Goal: Task Accomplishment & Management: Use online tool/utility

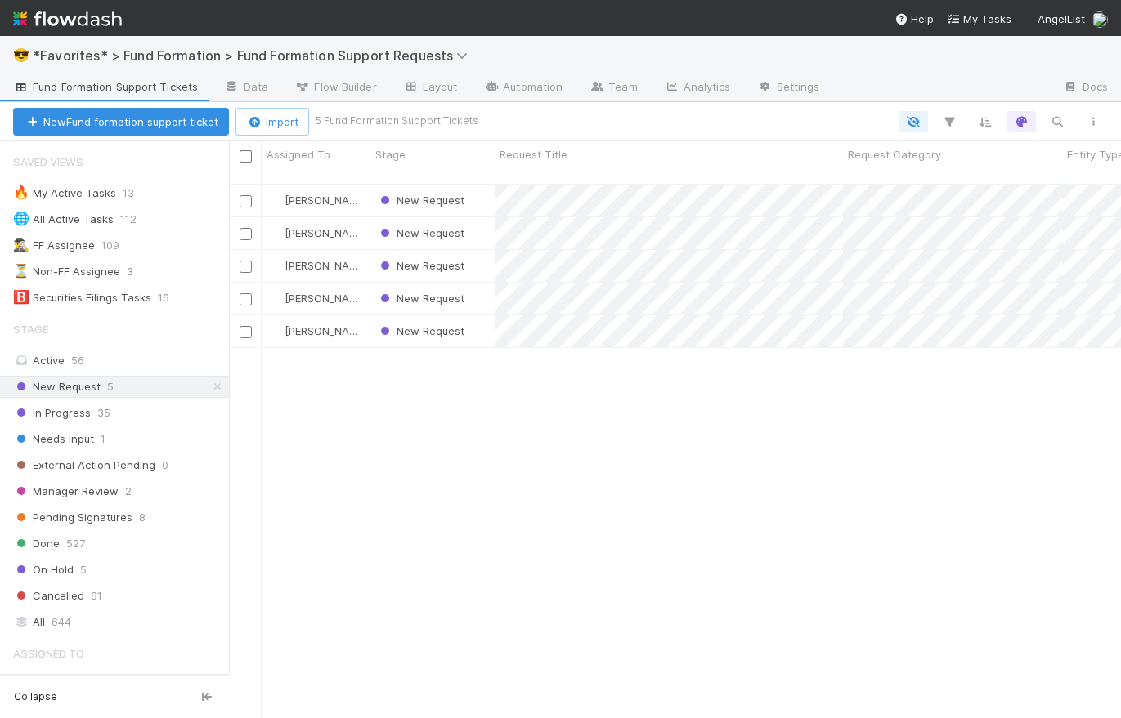
scroll to position [537, 880]
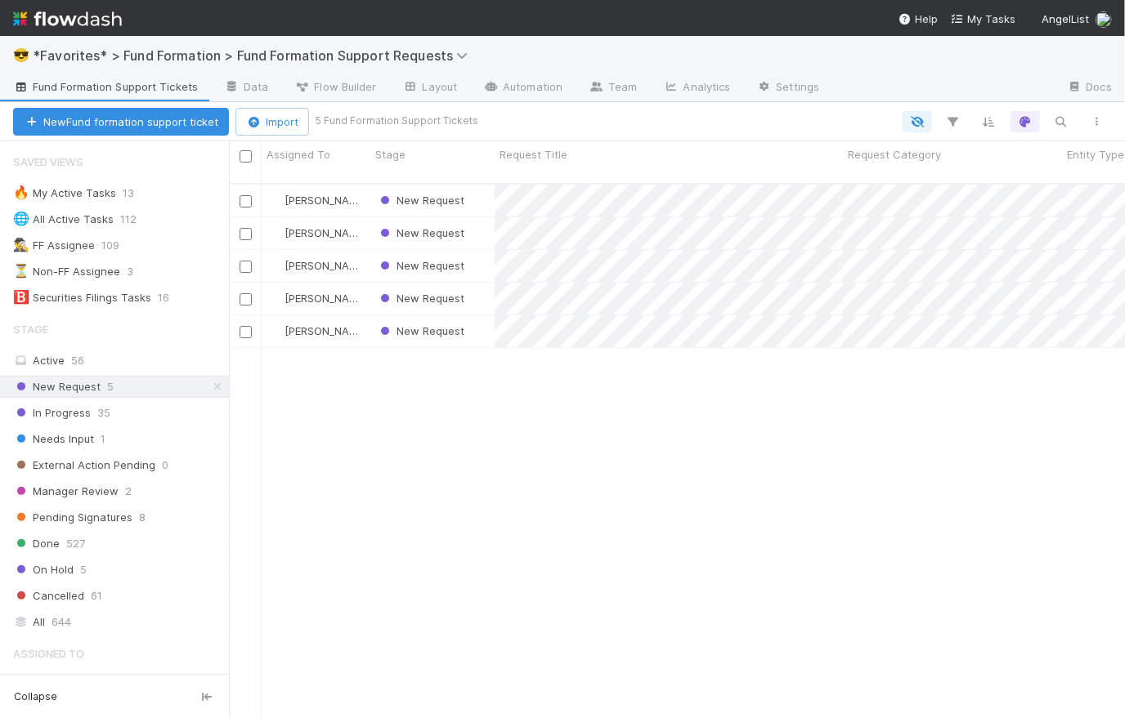
scroll to position [537, 884]
click at [482, 226] on div "New Request" at bounding box center [432, 233] width 124 height 32
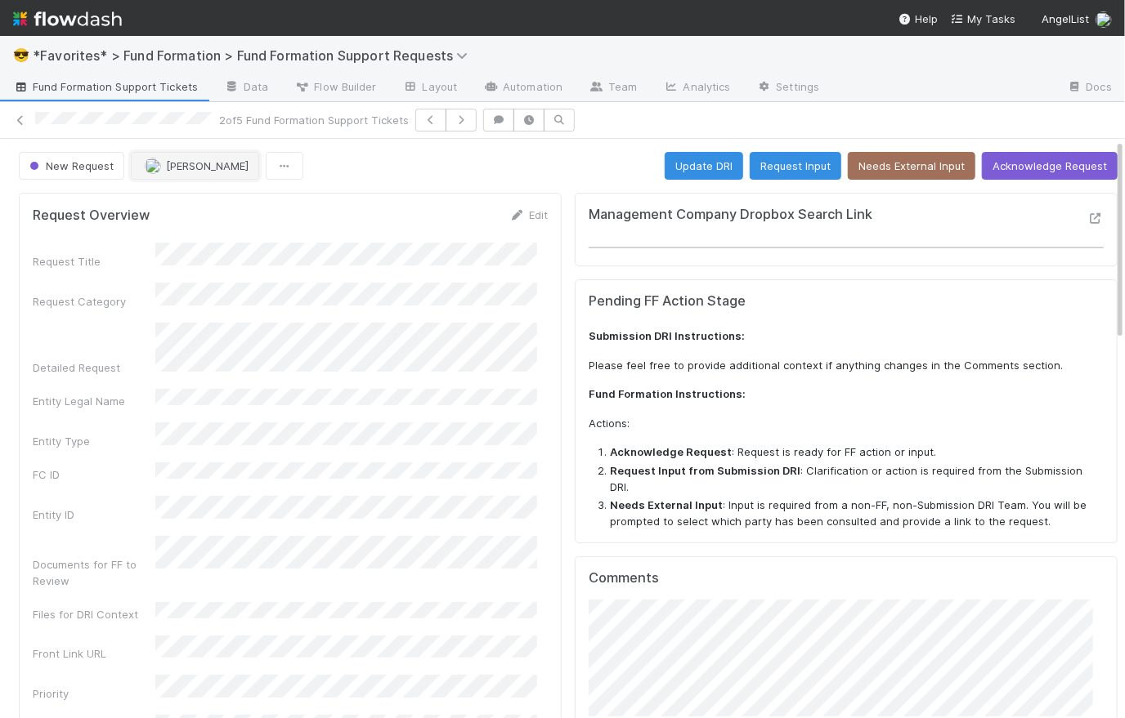
click at [183, 164] on span "[PERSON_NAME]" at bounding box center [207, 165] width 83 height 13
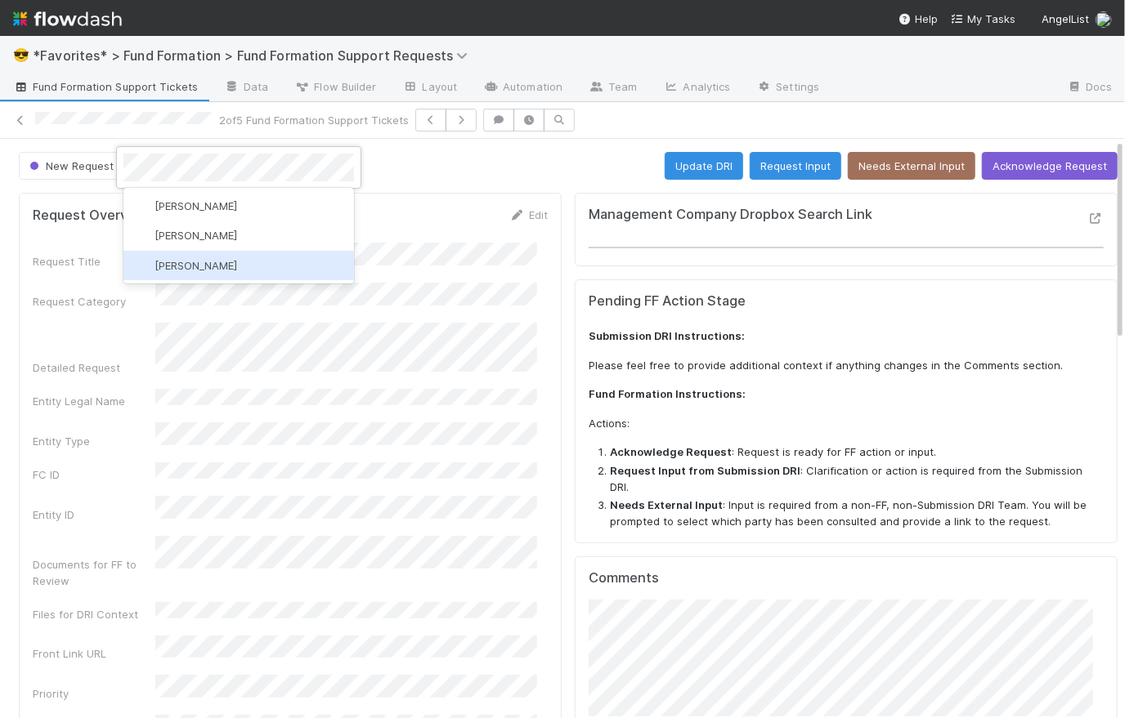
click at [208, 266] on span "Rick Segers" at bounding box center [195, 265] width 83 height 13
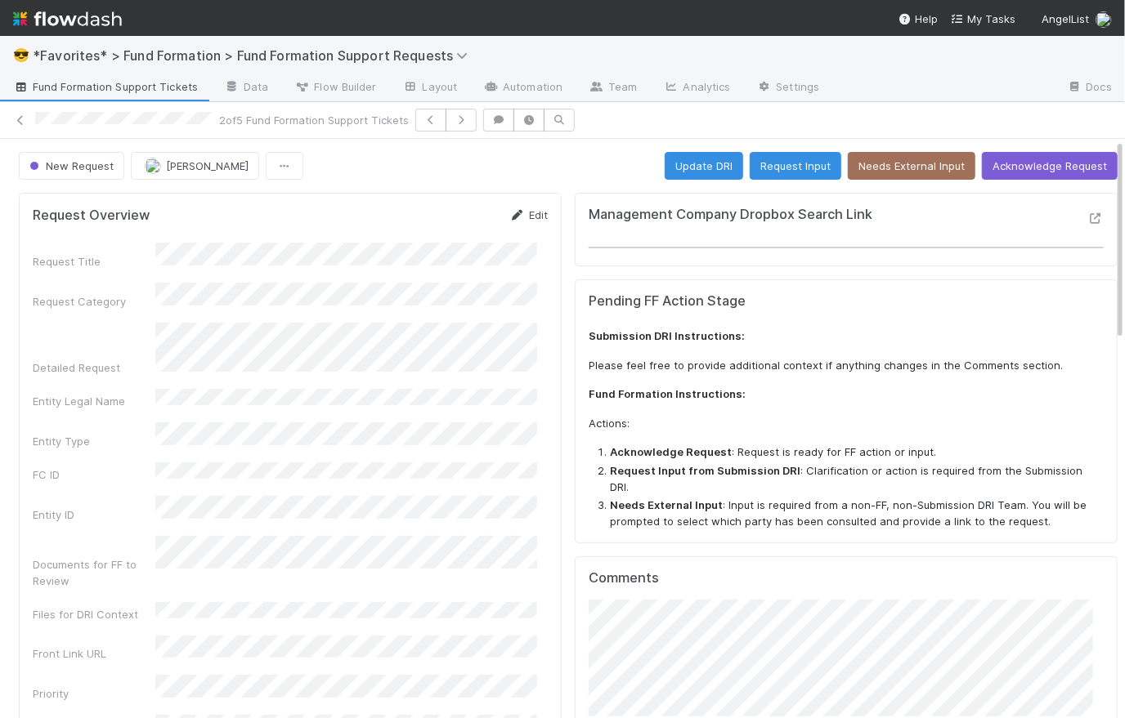
click at [530, 212] on link "Edit" at bounding box center [528, 214] width 38 height 13
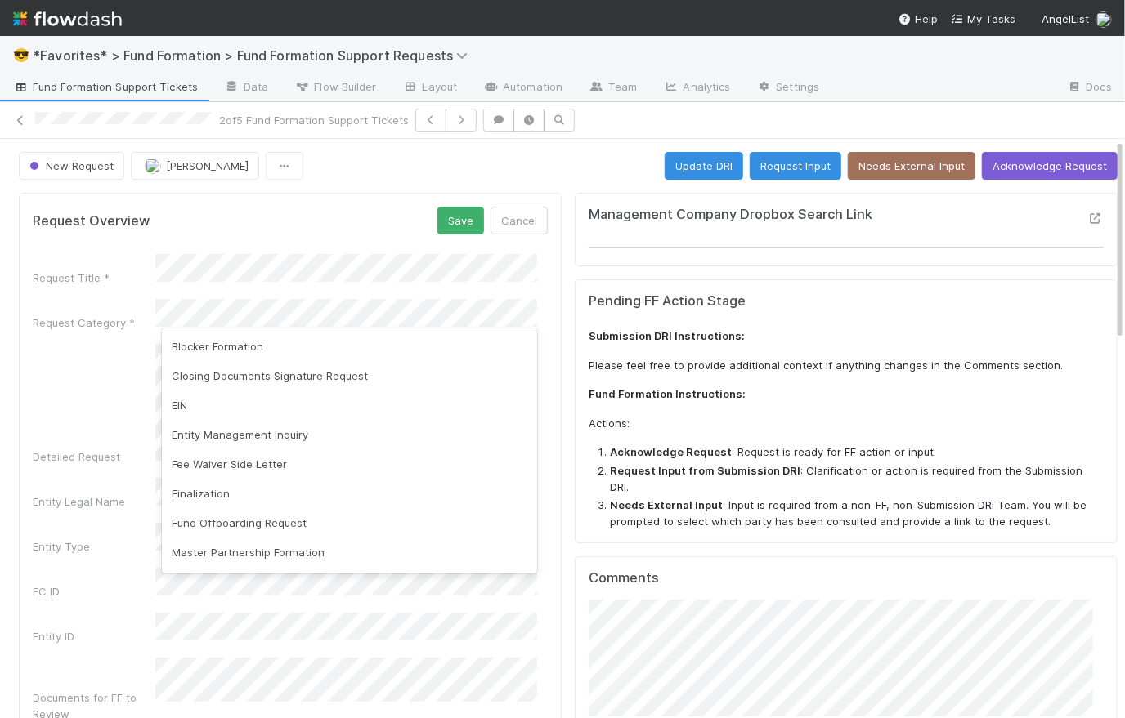
scroll to position [121, 0]
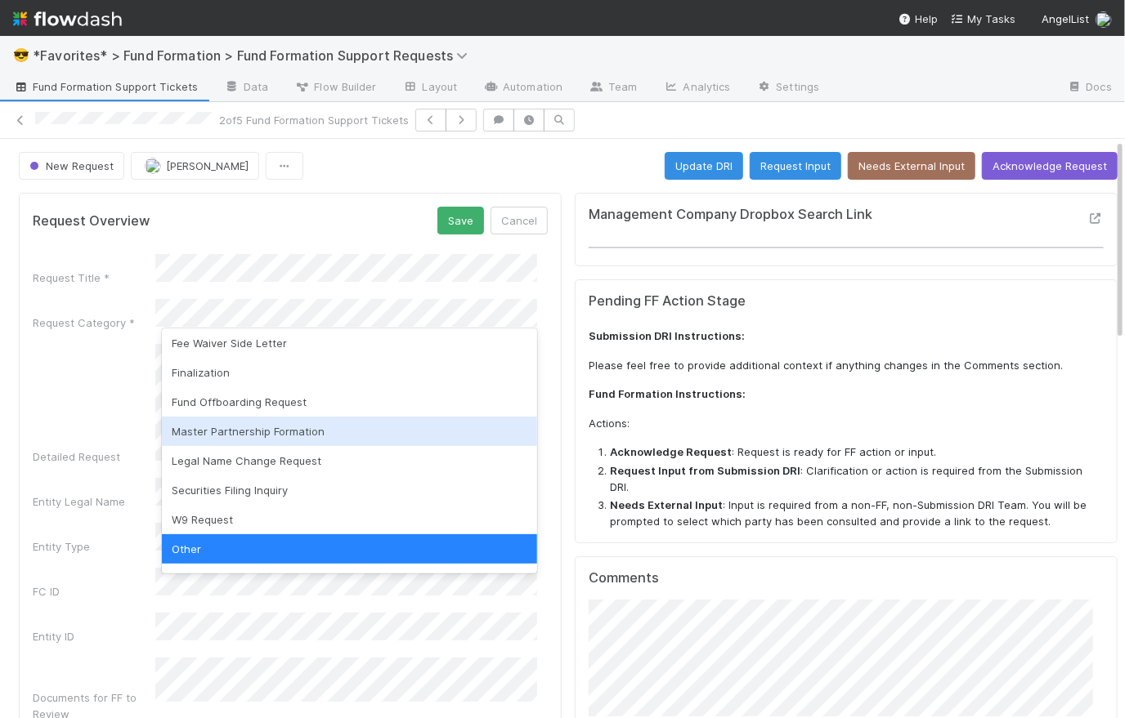
click at [293, 432] on div "Master Partnership Formation" at bounding box center [349, 431] width 375 height 29
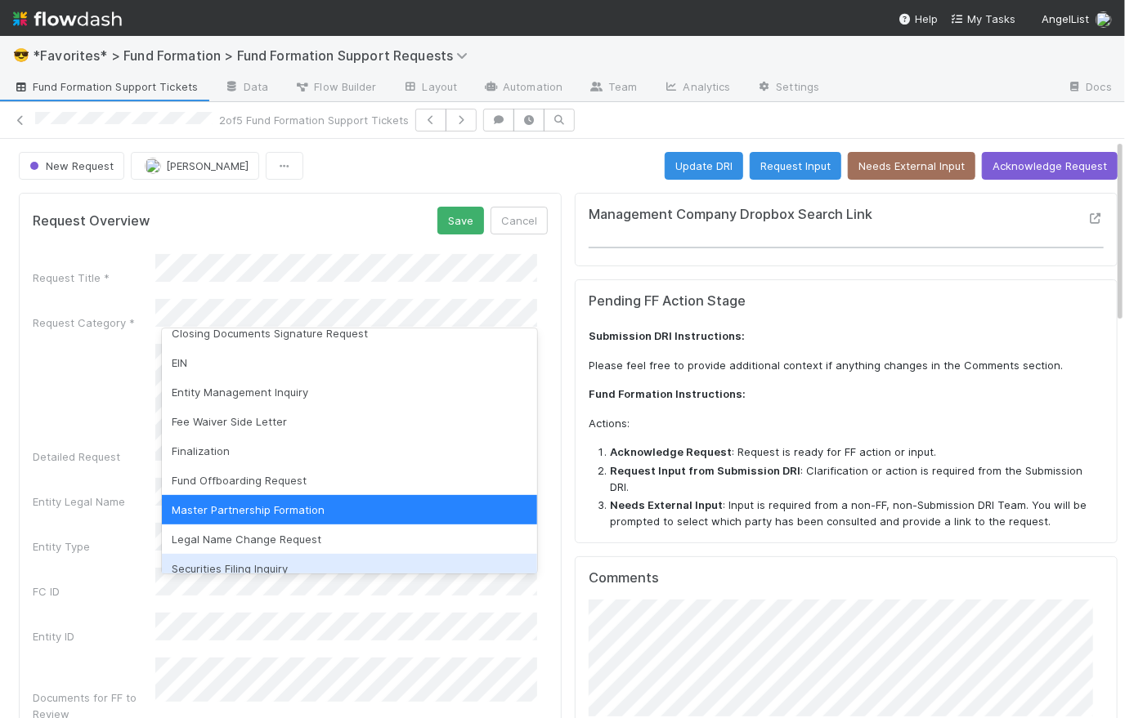
scroll to position [15, 0]
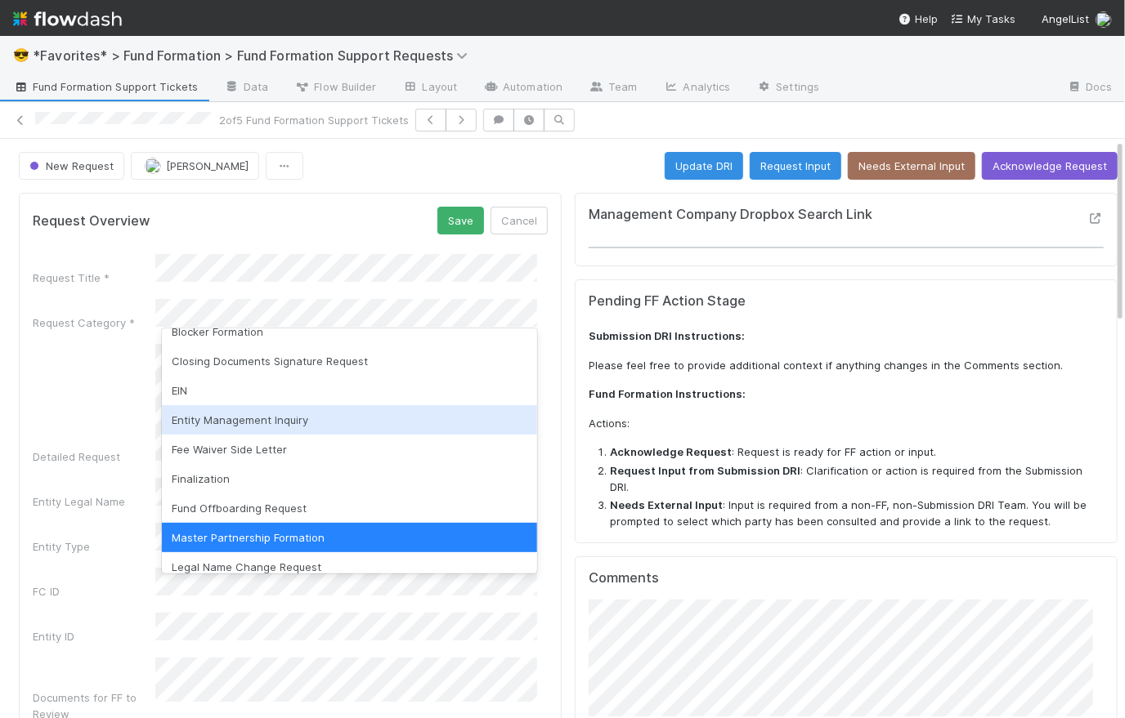
click at [293, 422] on div "Entity Management Inquiry" at bounding box center [349, 419] width 375 height 29
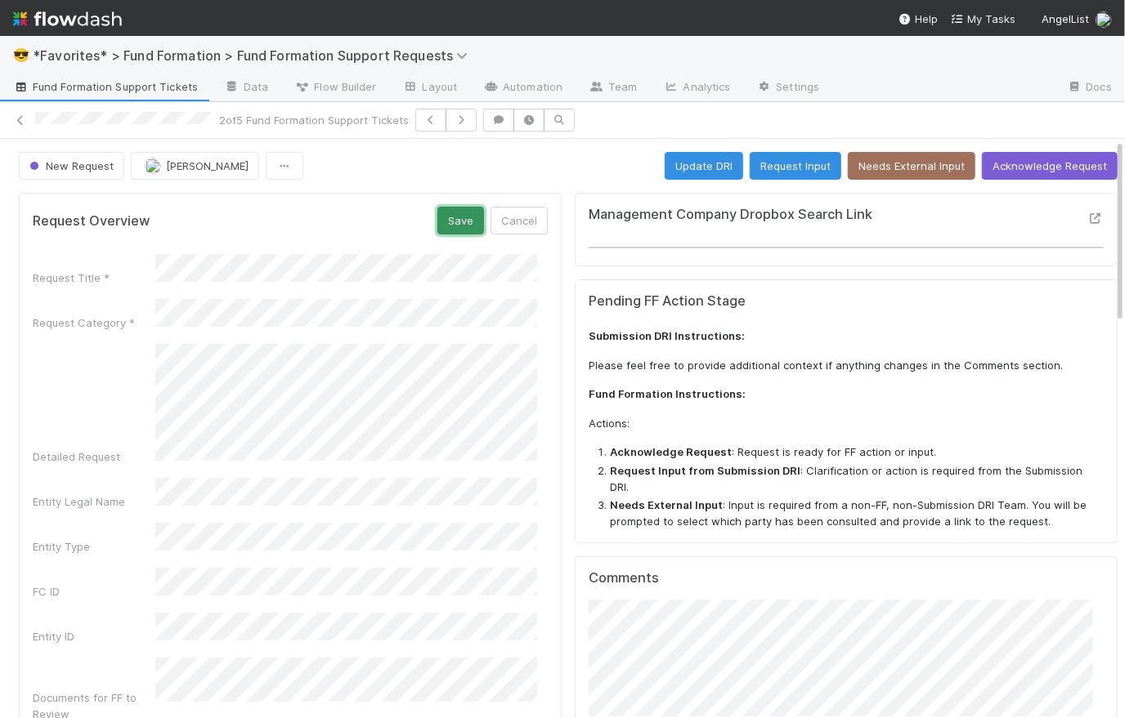
click at [449, 225] on button "Save" at bounding box center [460, 221] width 47 height 28
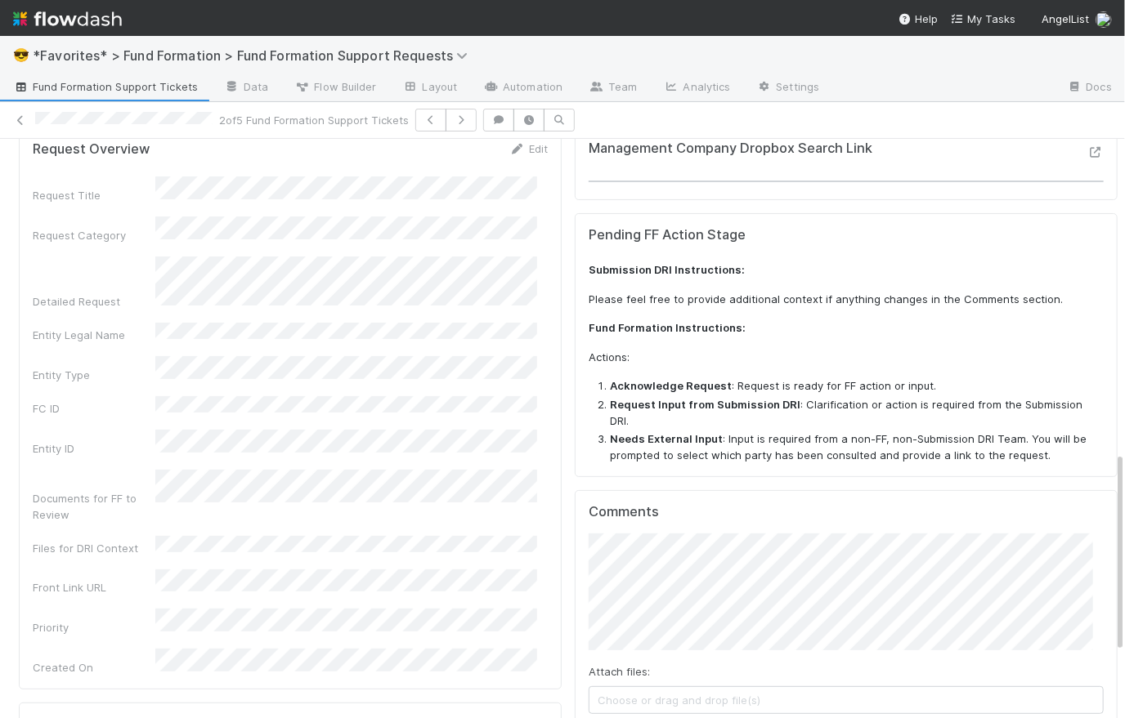
scroll to position [0, 0]
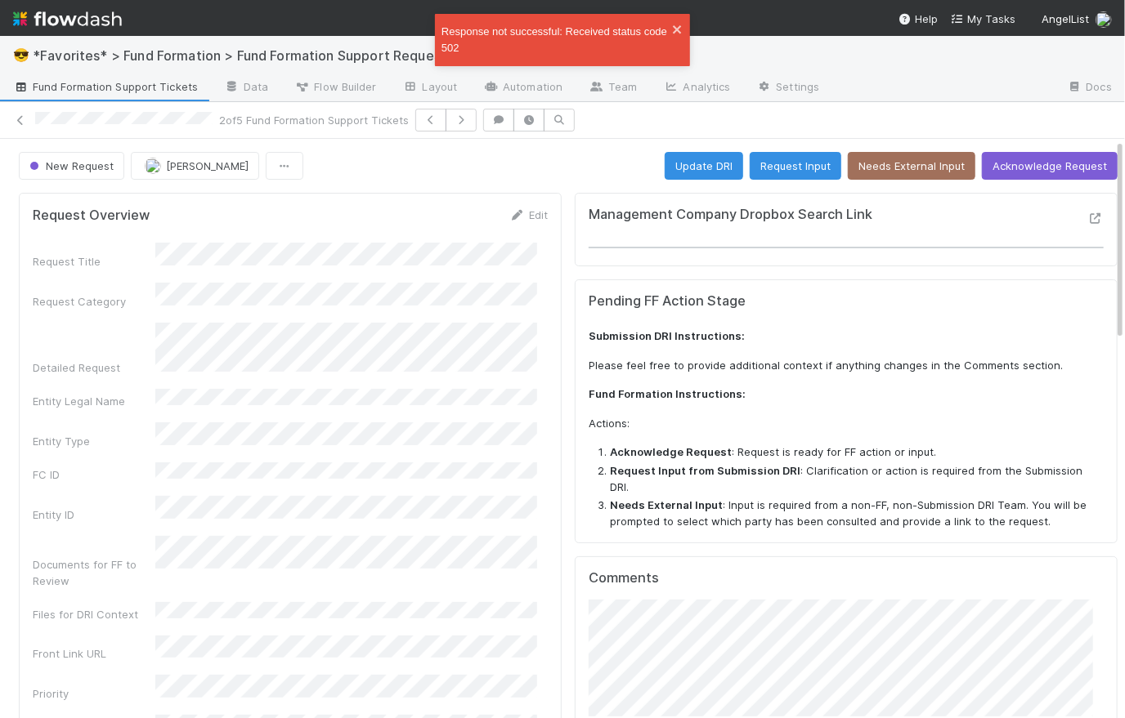
click at [74, 85] on span "Fund Formation Support Tickets" at bounding box center [105, 86] width 185 height 16
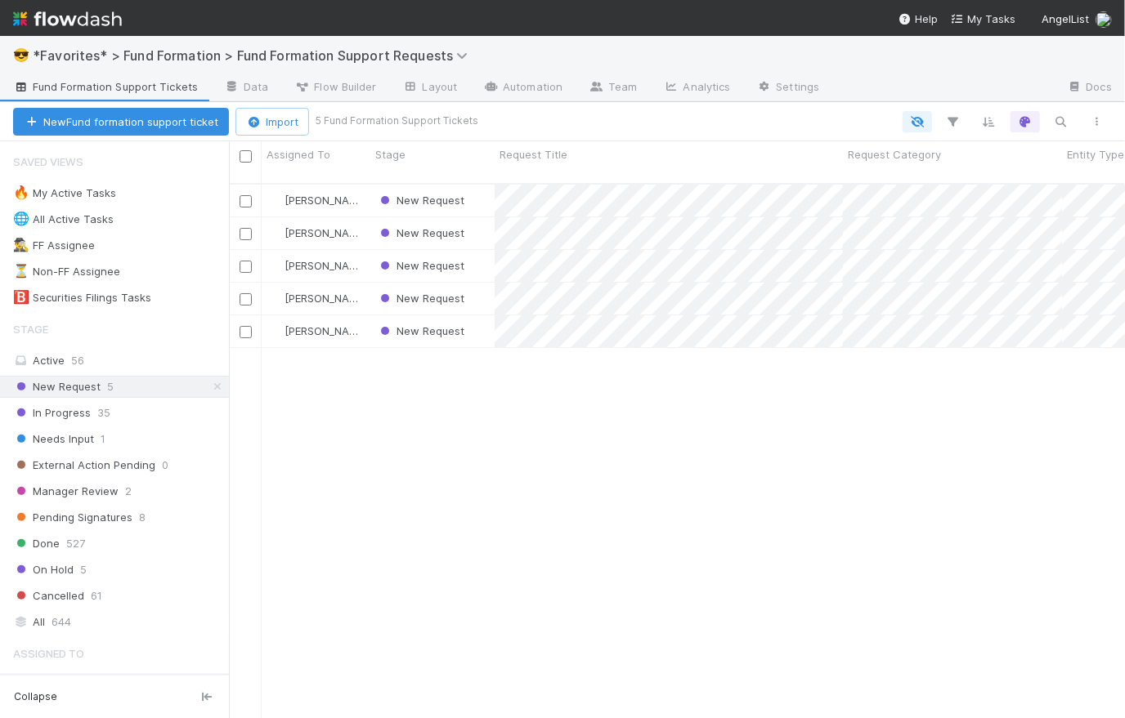
scroll to position [537, 884]
click at [484, 250] on div "New Request" at bounding box center [432, 266] width 124 height 32
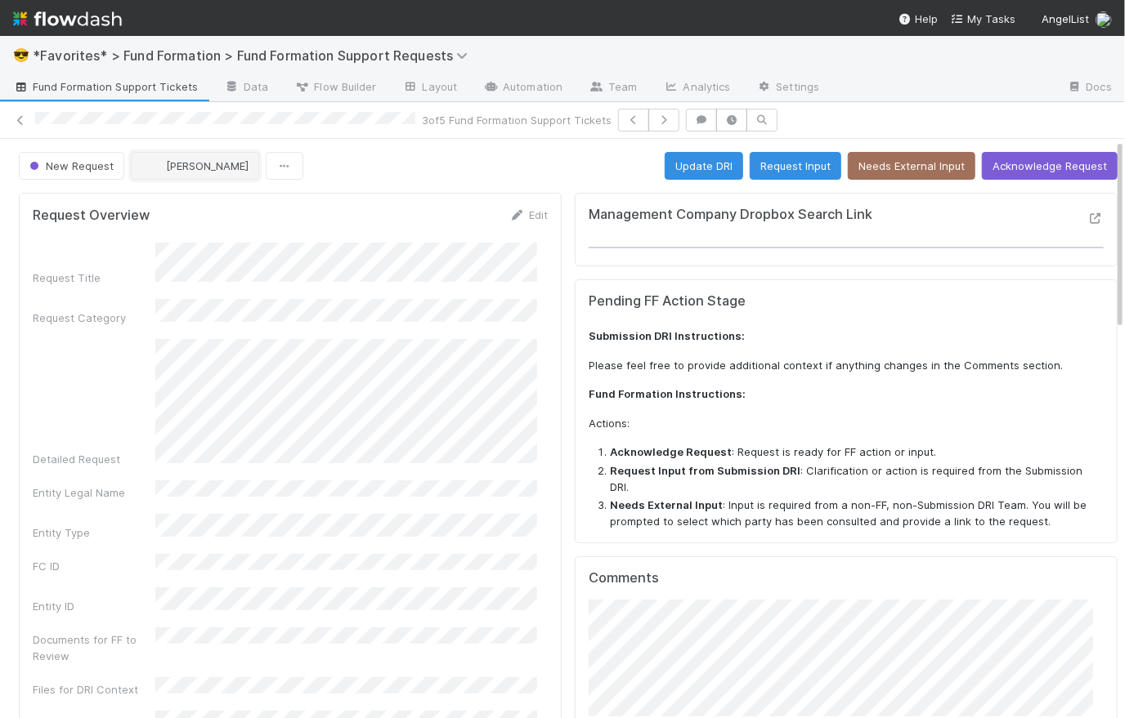
click at [187, 160] on span "[PERSON_NAME]" at bounding box center [207, 165] width 83 height 13
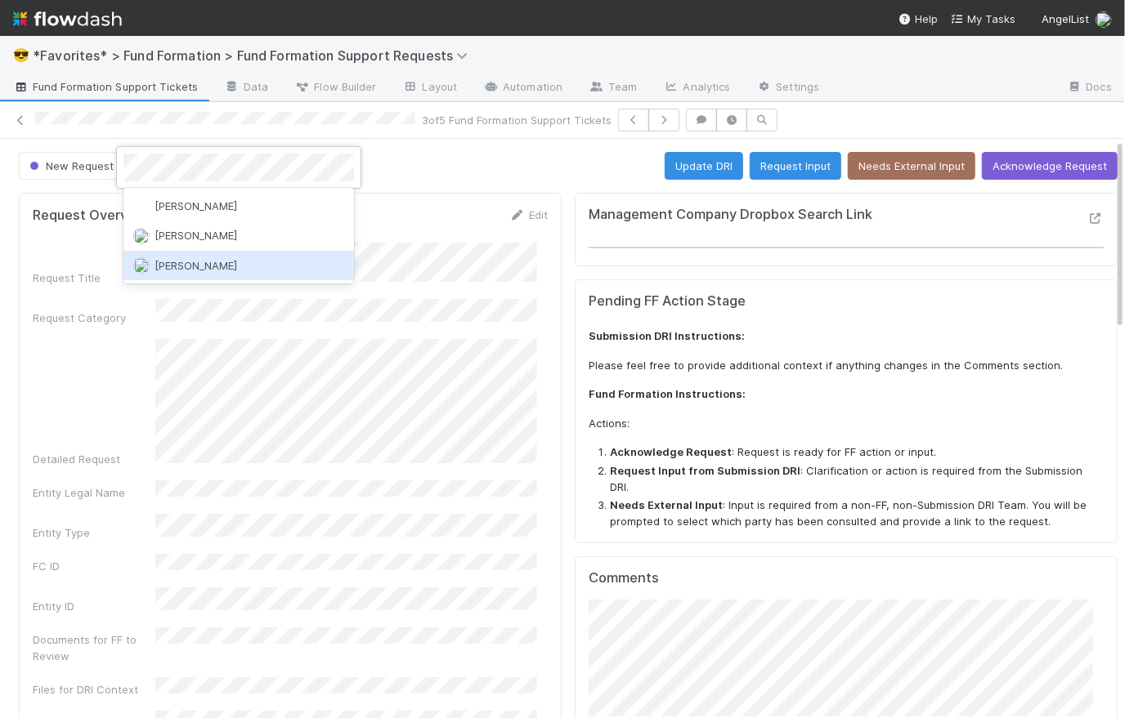
click at [225, 267] on div "Rick Segers" at bounding box center [238, 265] width 230 height 29
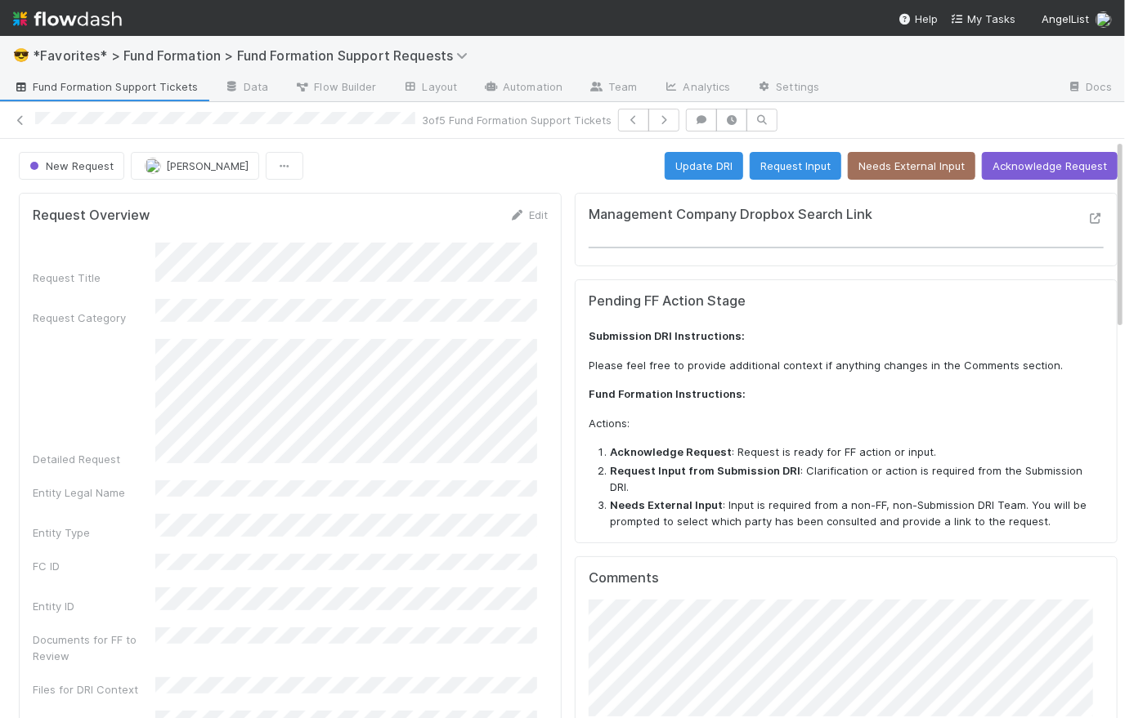
click at [432, 171] on div "New Request Rick Segers Update DRI Request Input Needs External Input Acknowled…" at bounding box center [568, 166] width 1098 height 28
click at [530, 213] on link "Edit" at bounding box center [528, 214] width 38 height 13
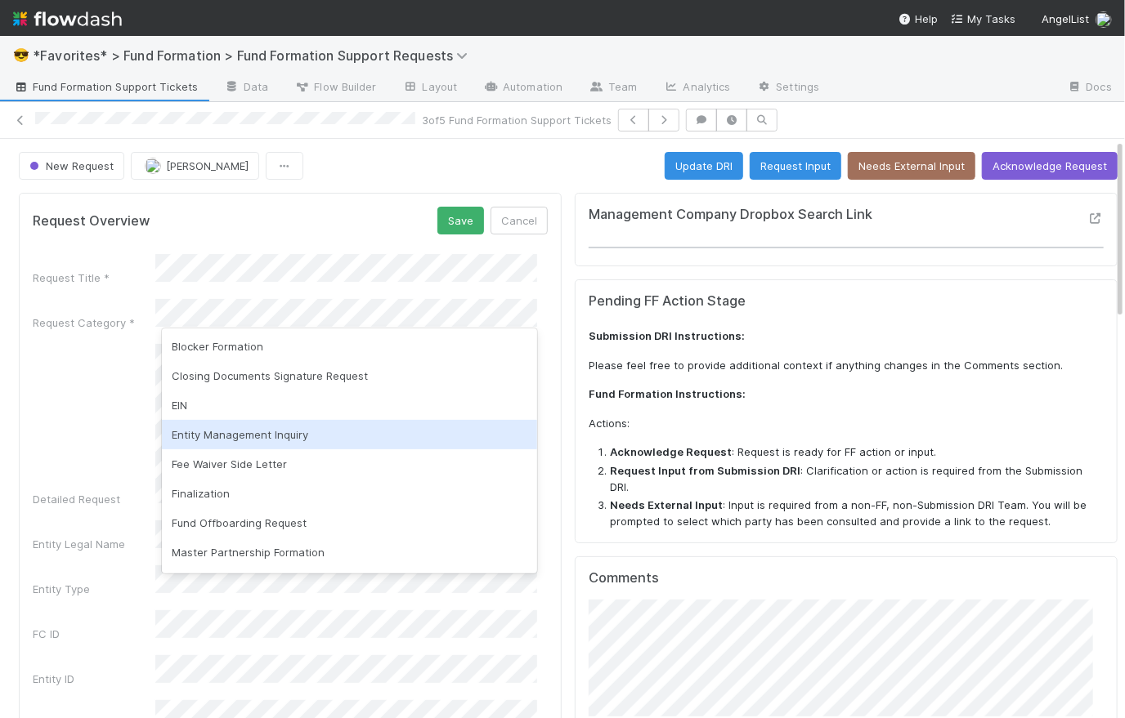
click at [330, 441] on div "Entity Management Inquiry" at bounding box center [349, 434] width 375 height 29
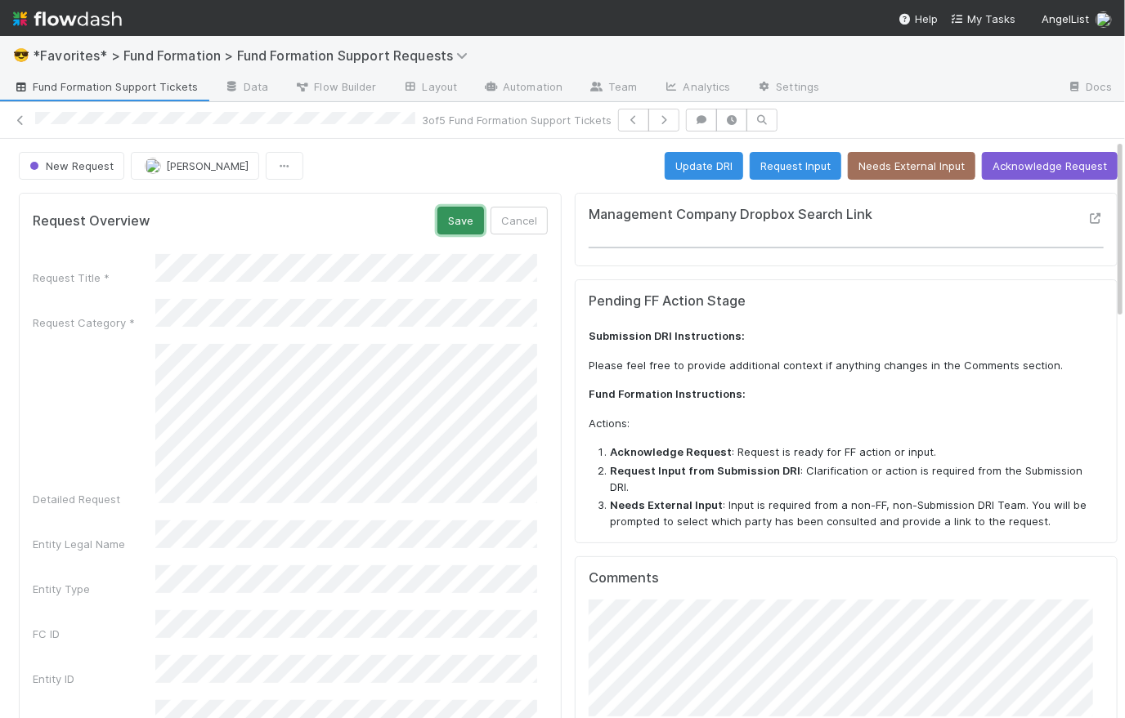
click at [459, 216] on button "Save" at bounding box center [460, 221] width 47 height 28
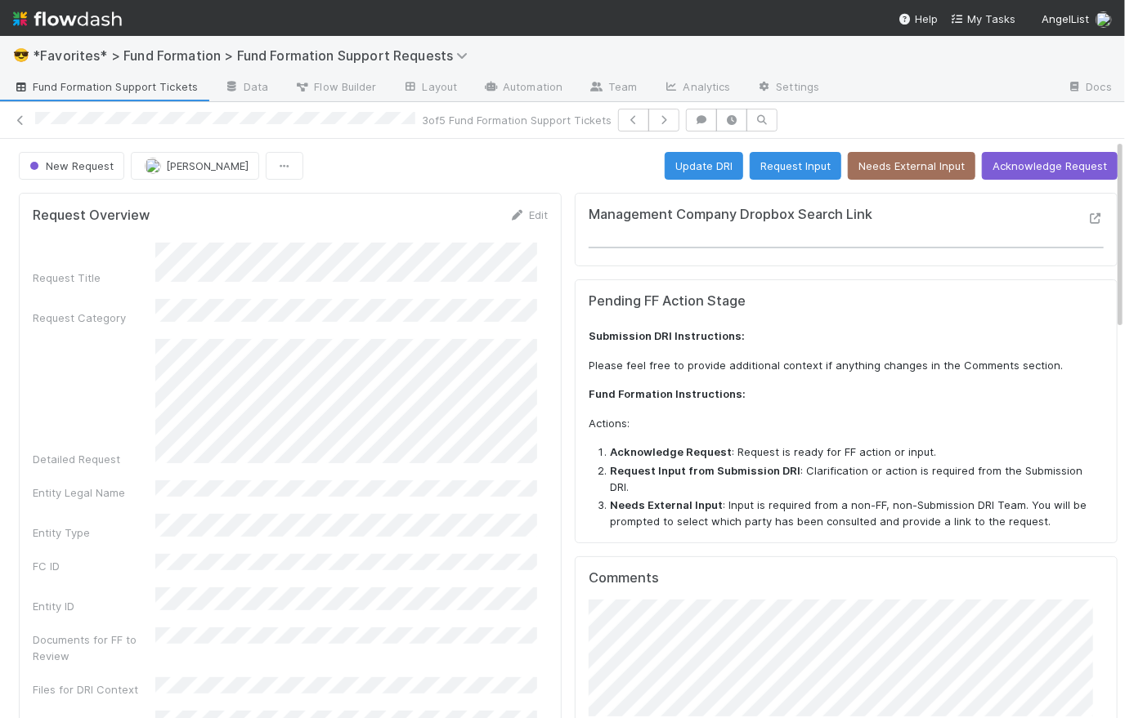
click at [59, 83] on span "Fund Formation Support Tickets" at bounding box center [105, 86] width 185 height 16
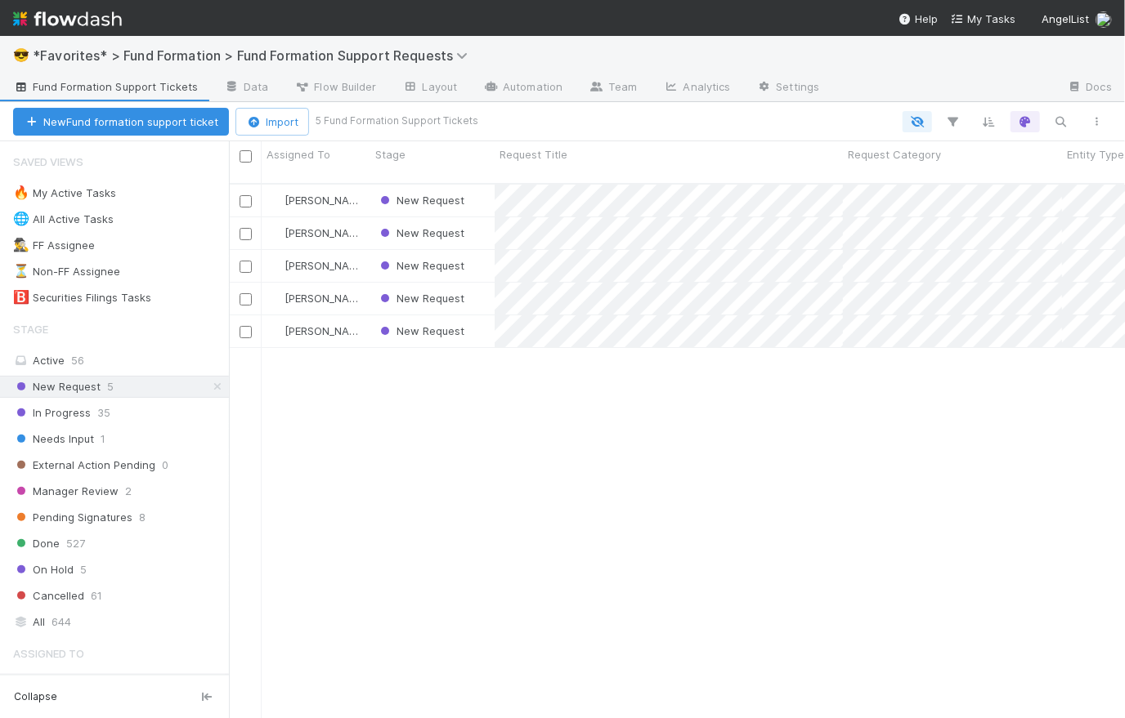
scroll to position [537, 884]
click at [488, 187] on div "New Request" at bounding box center [432, 201] width 124 height 32
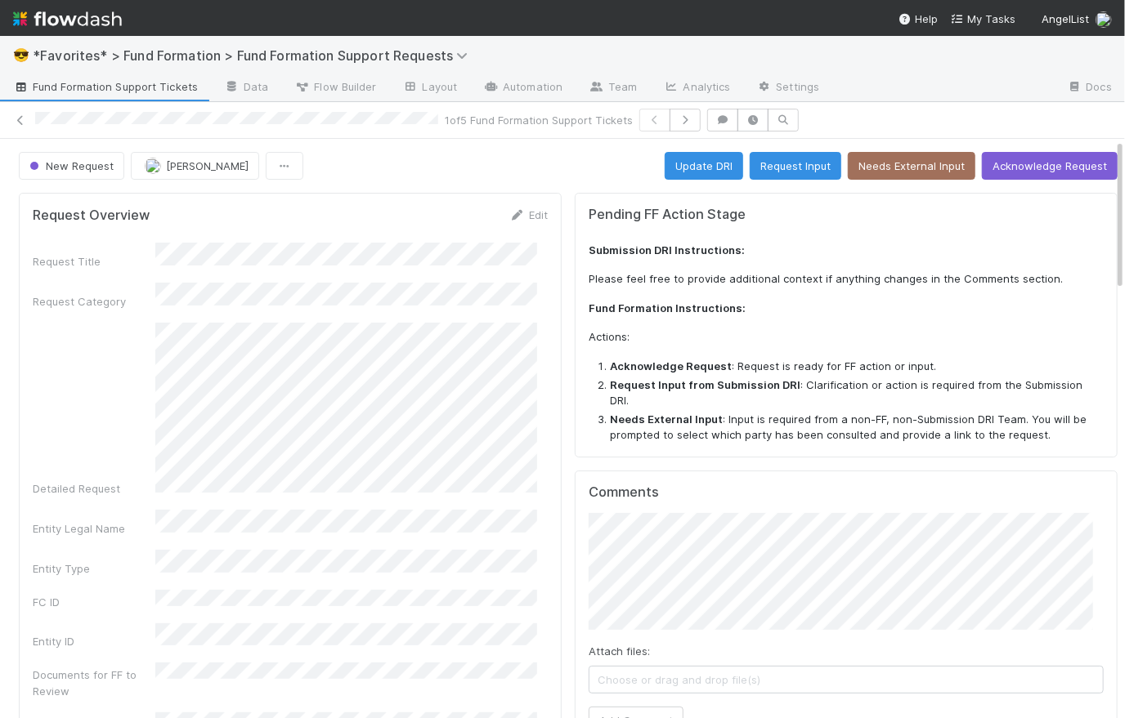
click at [409, 174] on div "New Request Catherine Lambright Update DRI Request Input Needs External Input A…" at bounding box center [568, 166] width 1098 height 28
